Goal: Complete application form

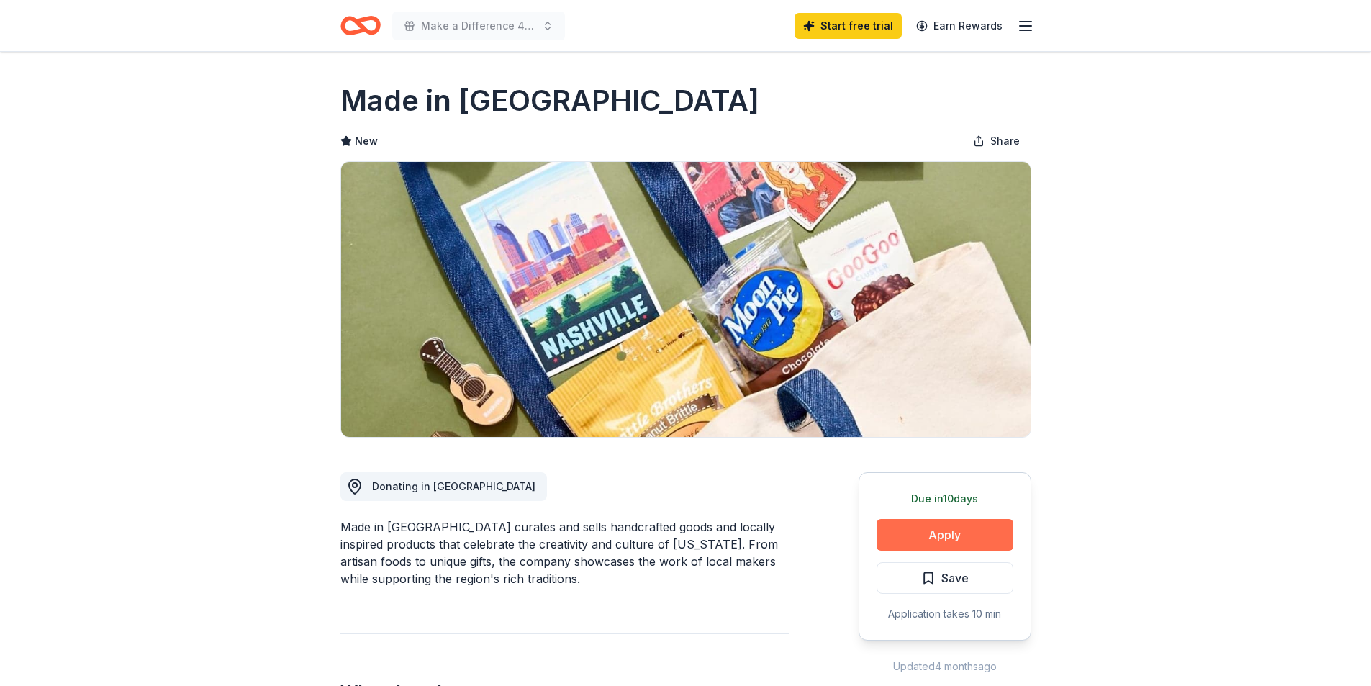
click at [949, 530] on button "Apply" at bounding box center [944, 535] width 137 height 32
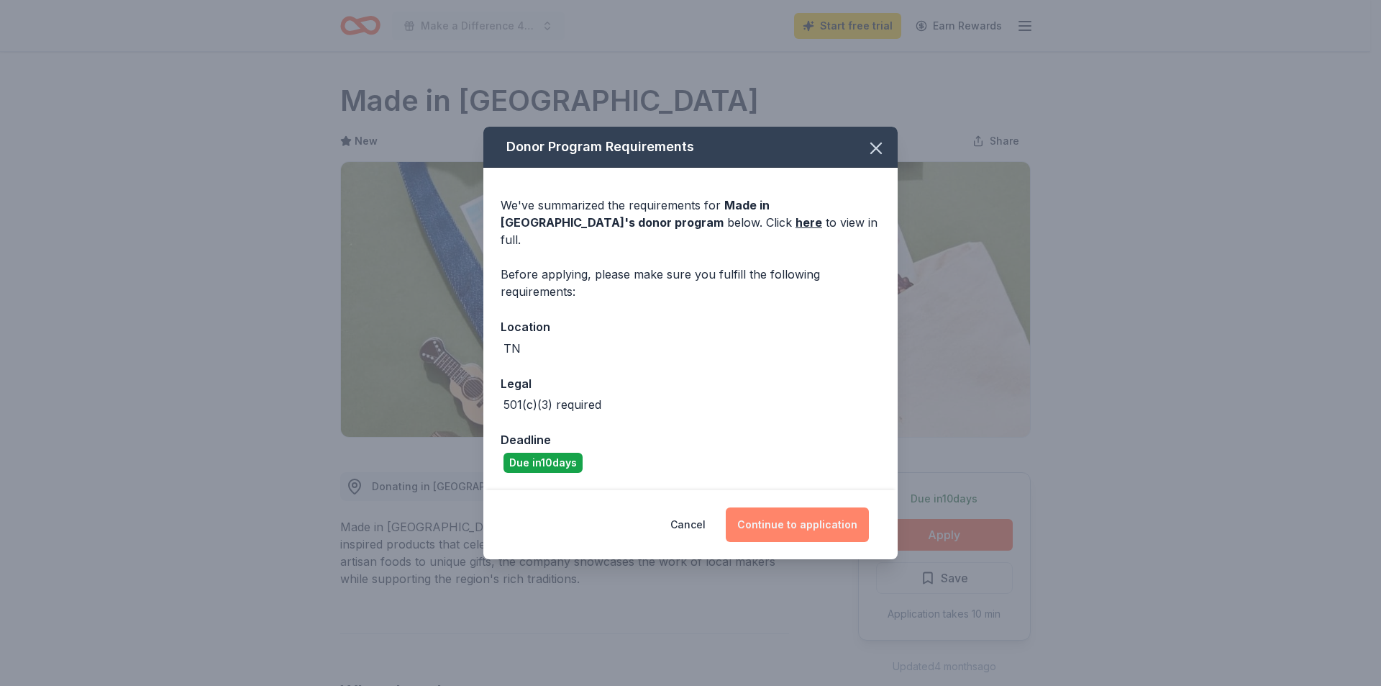
click at [800, 513] on button "Continue to application" at bounding box center [797, 524] width 143 height 35
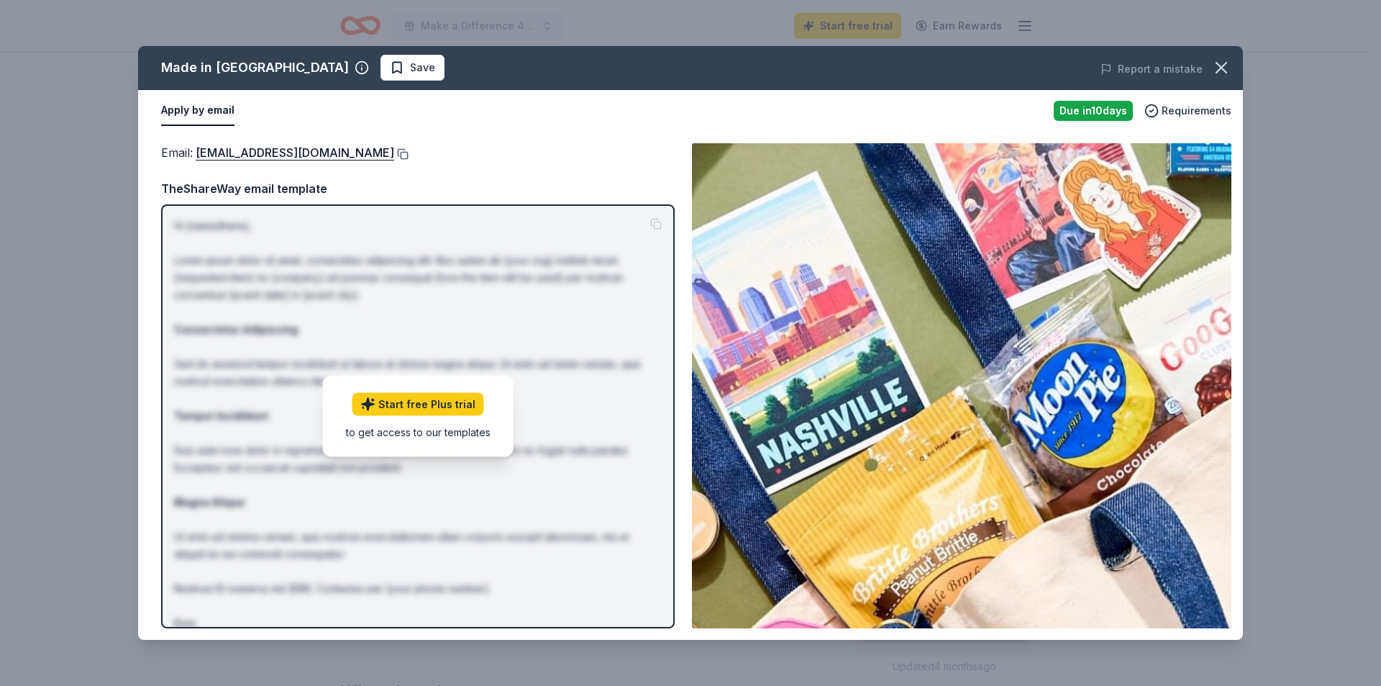
click at [394, 154] on button at bounding box center [401, 154] width 14 height 12
